Goal: Transaction & Acquisition: Purchase product/service

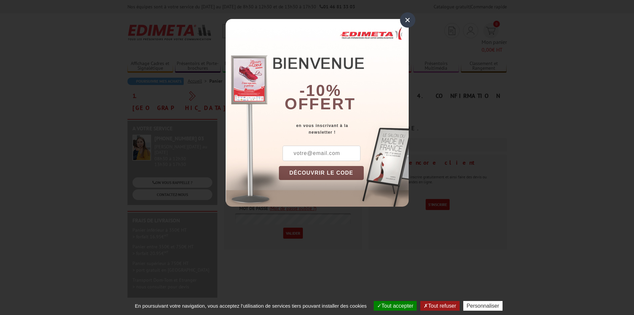
click at [408, 19] on div "×" at bounding box center [407, 19] width 15 height 15
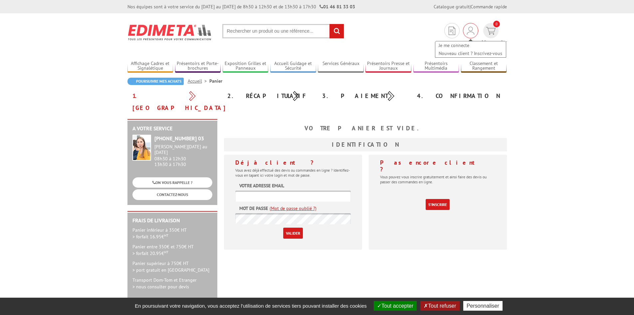
click at [467, 33] on img at bounding box center [470, 31] width 7 height 8
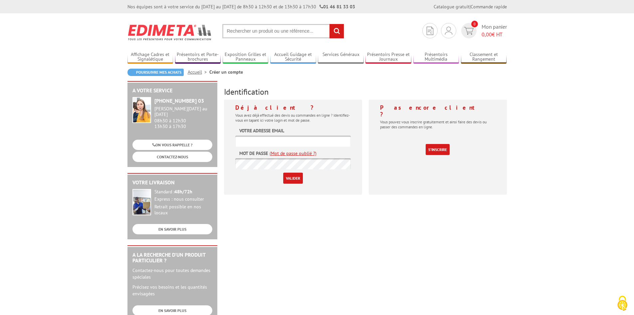
click at [283, 140] on input "text" at bounding box center [293, 140] width 116 height 11
type input "clienard@lineal.fr"
click at [184, 32] on img at bounding box center [169, 32] width 85 height 25
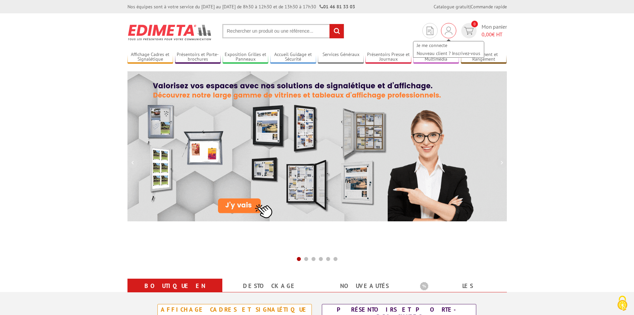
click at [448, 33] on img at bounding box center [448, 31] width 7 height 8
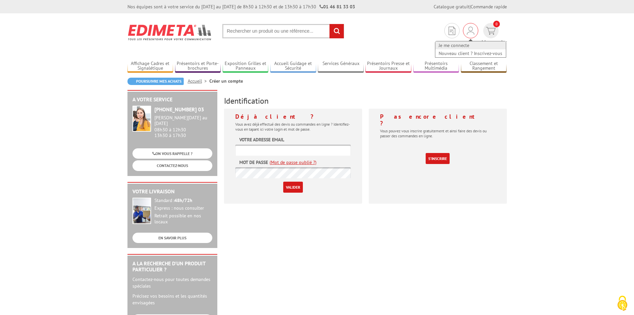
click at [437, 46] on link "Je me connecte" at bounding box center [470, 45] width 71 height 8
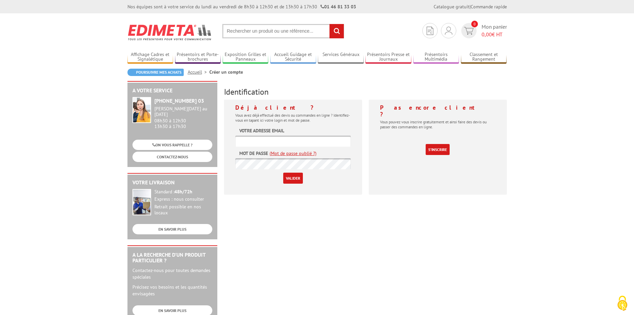
click at [313, 144] on input "text" at bounding box center [293, 140] width 116 height 11
type input "clienard@lineal.fr"
click at [490, 31] on span "0,00" at bounding box center [487, 34] width 10 height 7
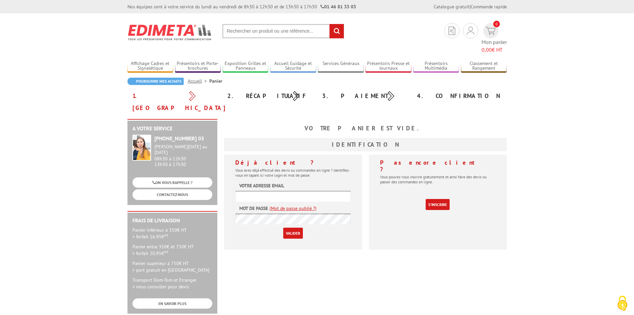
click at [490, 46] on span "0,00" at bounding box center [487, 49] width 10 height 7
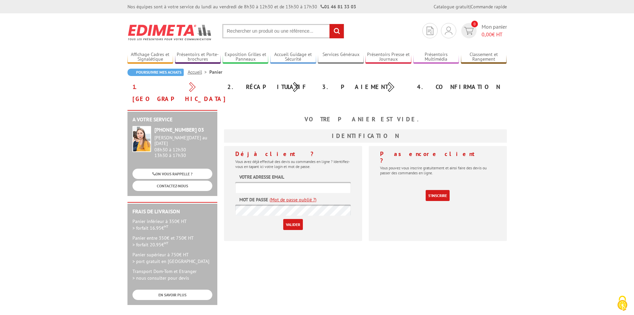
click at [288, 182] on input "text" at bounding box center [293, 187] width 116 height 11
type input "clienard@lineal.fr"
